Goal: Task Accomplishment & Management: Complete application form

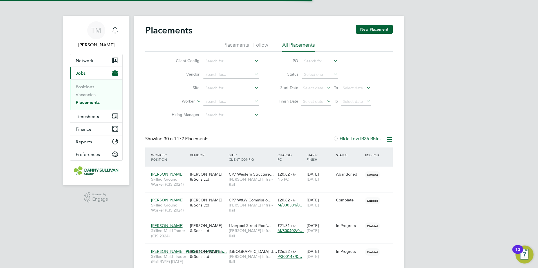
click at [91, 113] on button "Timesheets" at bounding box center [96, 116] width 52 height 12
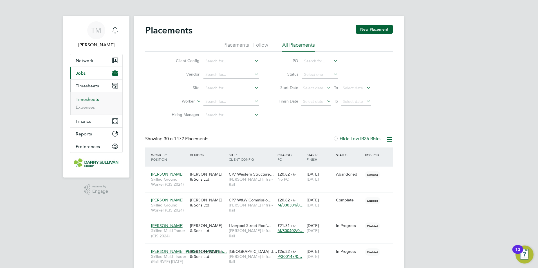
click at [90, 100] on link "Timesheets" at bounding box center [87, 99] width 23 height 5
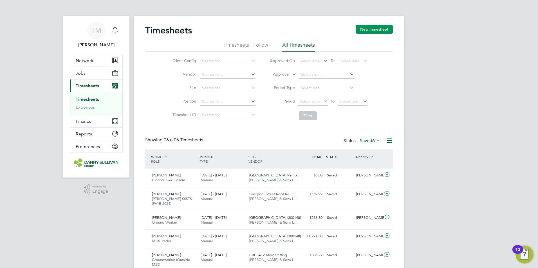
click at [366, 28] on button "New Timesheet" at bounding box center [374, 29] width 37 height 9
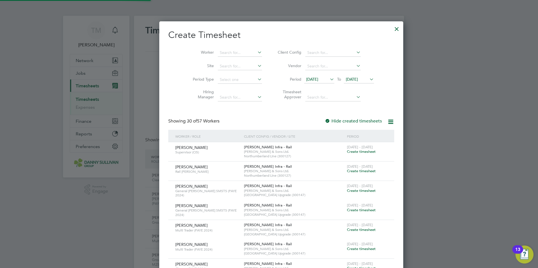
click at [256, 52] on icon at bounding box center [256, 52] width 0 height 8
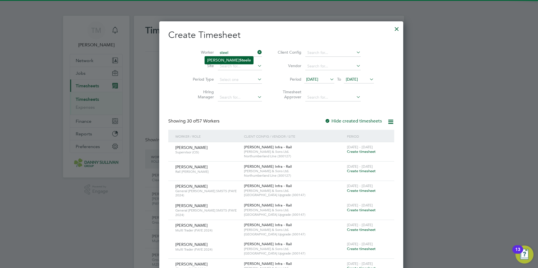
click at [246, 61] on li "[PERSON_NAME] e" at bounding box center [229, 61] width 48 height 8
type input "[PERSON_NAME]"
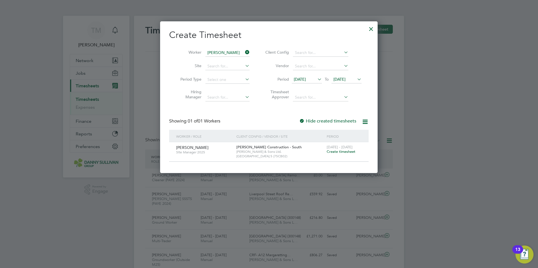
click at [339, 153] on span "Create timesheet" at bounding box center [341, 151] width 29 height 5
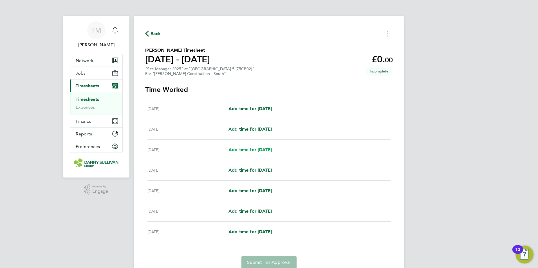
click at [255, 152] on span "Add time for [DATE]" at bounding box center [249, 149] width 43 height 5
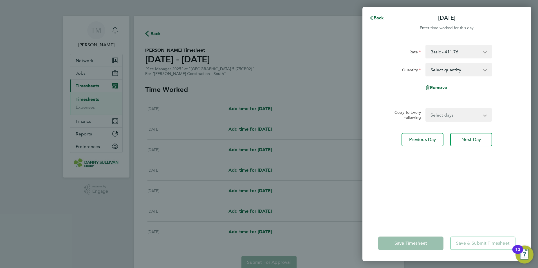
drag, startPoint x: 444, startPoint y: 71, endPoint x: 445, endPoint y: 75, distance: 3.1
click at [444, 71] on select "Select quantity 0.5 1" at bounding box center [455, 70] width 59 height 12
click at [426, 64] on select "Select quantity 0.5 1" at bounding box center [455, 70] width 59 height 12
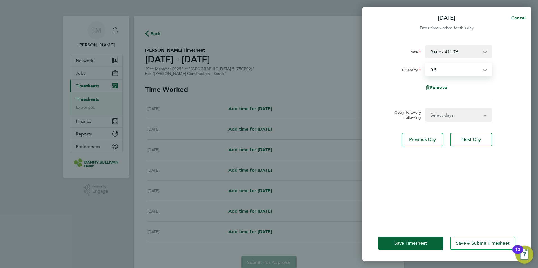
click at [443, 74] on select "Select quantity 0.5 1" at bounding box center [455, 70] width 59 height 12
select select "1"
click at [426, 64] on select "Select quantity 0.5 1" at bounding box center [455, 70] width 59 height 12
click at [452, 120] on select "Select days Day [DATE] [DATE] [DATE] [DATE]" at bounding box center [455, 115] width 59 height 12
select select "DAY"
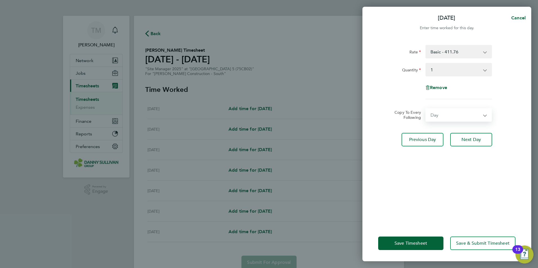
click at [426, 109] on select "Select days Day [DATE] [DATE] [DATE] [DATE]" at bounding box center [455, 115] width 59 height 12
select select "[DATE]"
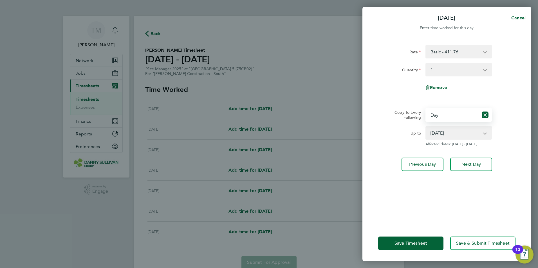
click at [388, 237] on div "Save Timesheet Save & Submit Timesheet" at bounding box center [446, 244] width 169 height 36
click at [389, 238] on button "Save Timesheet" at bounding box center [410, 244] width 65 height 14
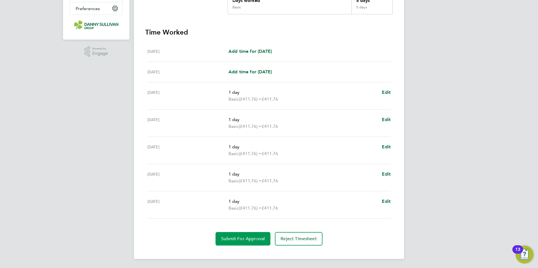
click at [234, 235] on button "Submit For Approval" at bounding box center [243, 239] width 55 height 14
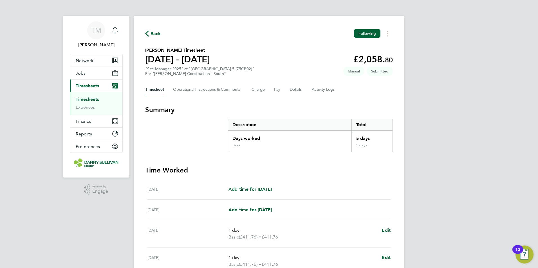
click at [79, 97] on link "Timesheets" at bounding box center [87, 99] width 23 height 5
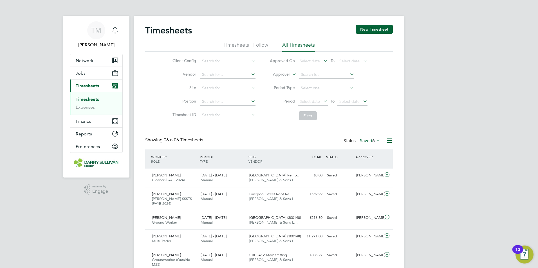
click at [364, 140] on label "Saved 6" at bounding box center [370, 141] width 21 height 6
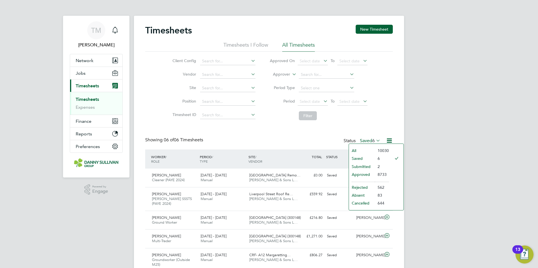
click at [373, 165] on li "Submitted" at bounding box center [362, 167] width 26 height 8
